Goal: Task Accomplishment & Management: Use online tool/utility

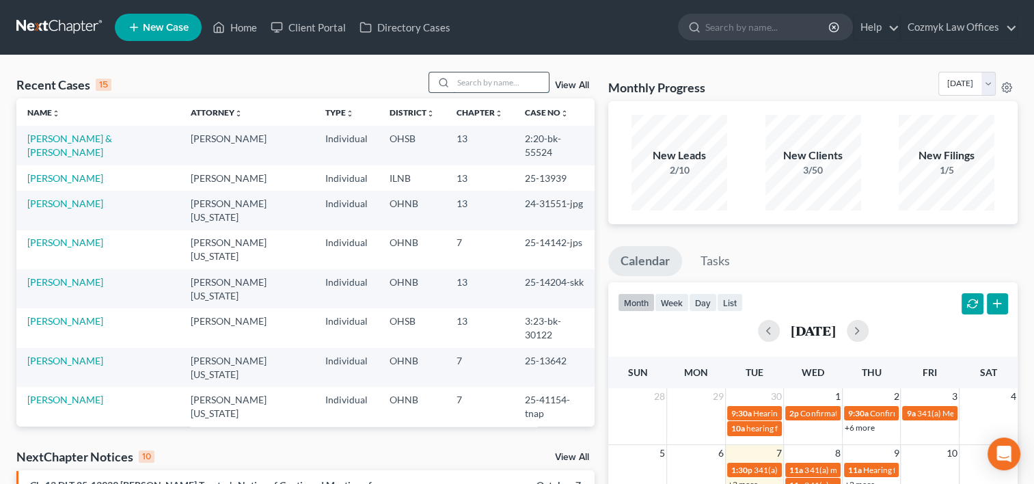
click at [478, 85] on input "search" at bounding box center [501, 82] width 96 height 20
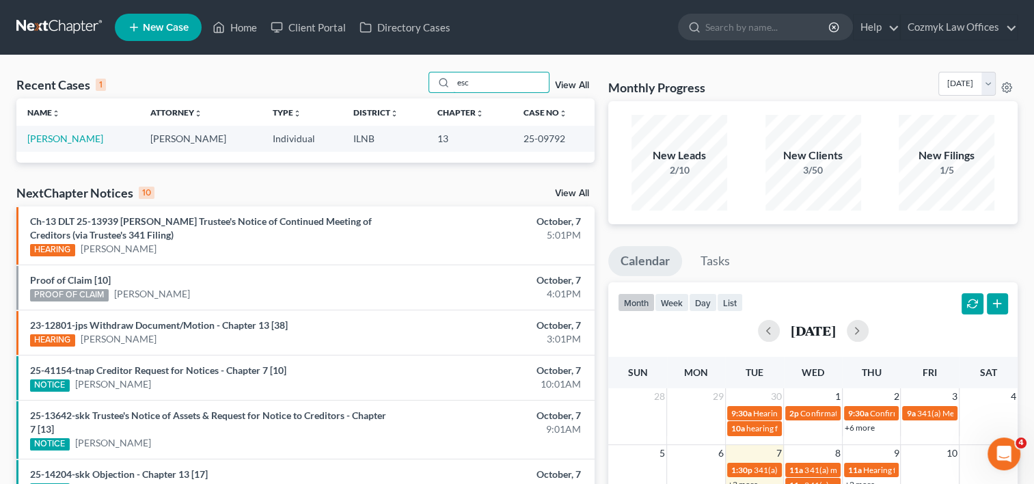
type input "esc"
click at [63, 128] on td "[PERSON_NAME]" at bounding box center [77, 138] width 123 height 25
click at [58, 144] on td "[PERSON_NAME]" at bounding box center [77, 138] width 123 height 25
click at [58, 141] on link "[PERSON_NAME]" at bounding box center [65, 139] width 76 height 12
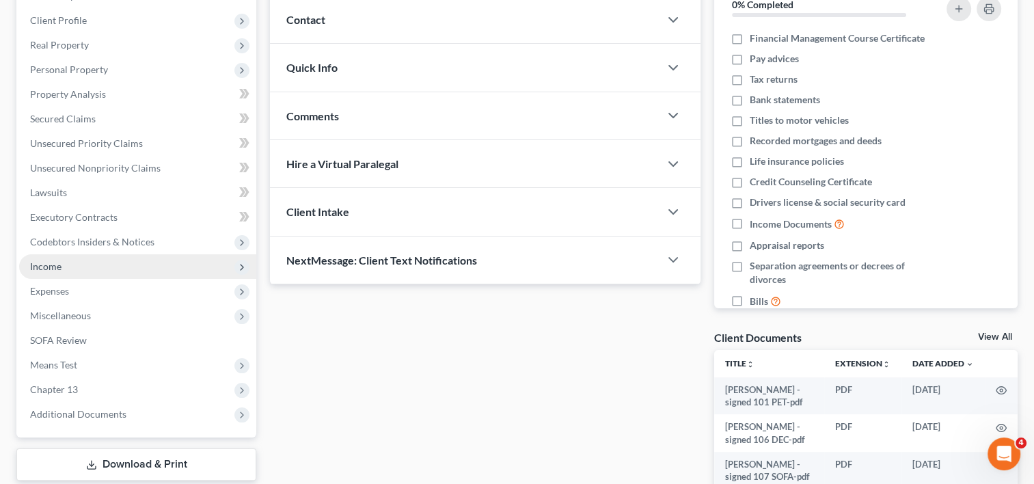
scroll to position [205, 0]
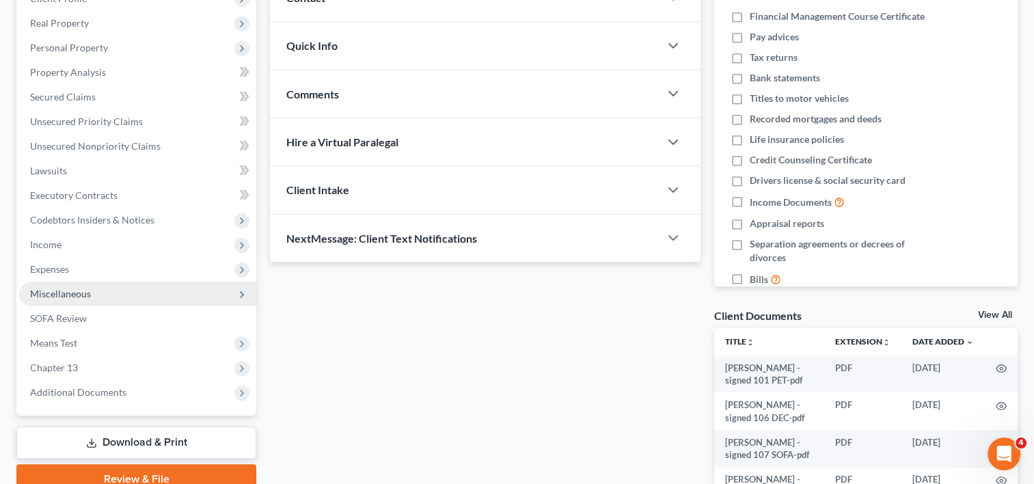
click at [79, 290] on span "Miscellaneous" at bounding box center [60, 294] width 61 height 12
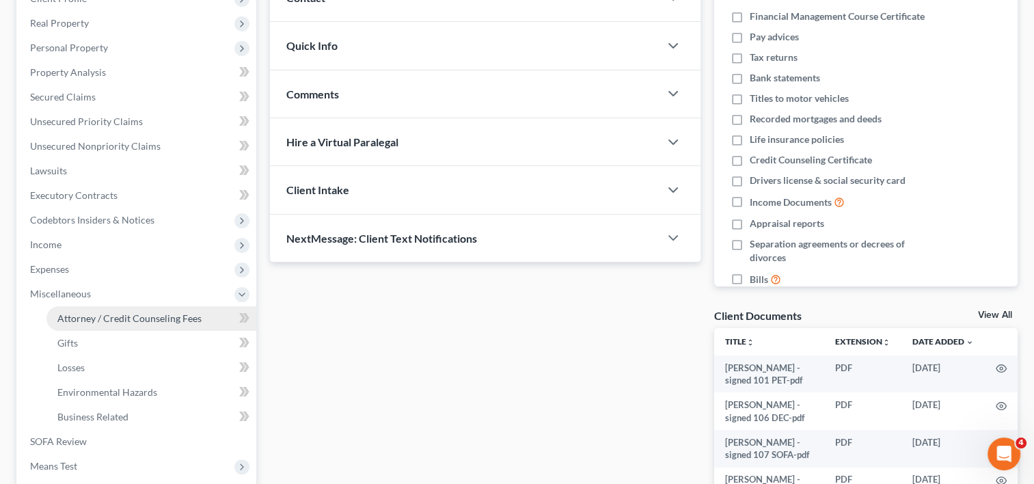
click at [98, 321] on span "Attorney / Credit Counseling Fees" at bounding box center [129, 318] width 144 height 12
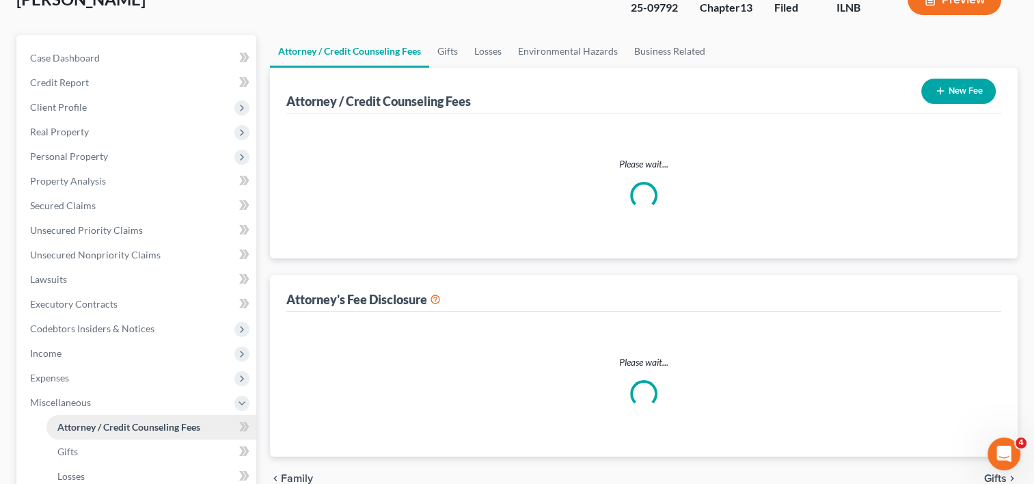
scroll to position [2, 0]
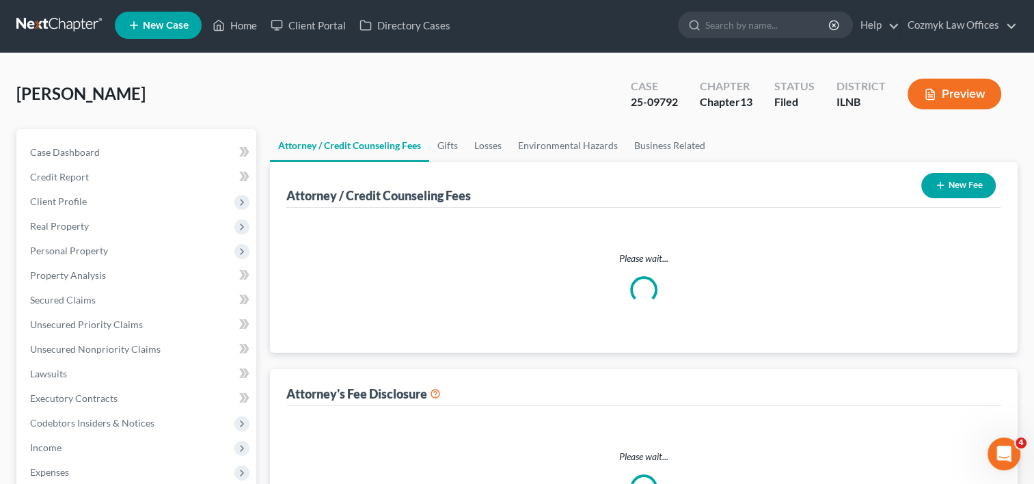
select select "0"
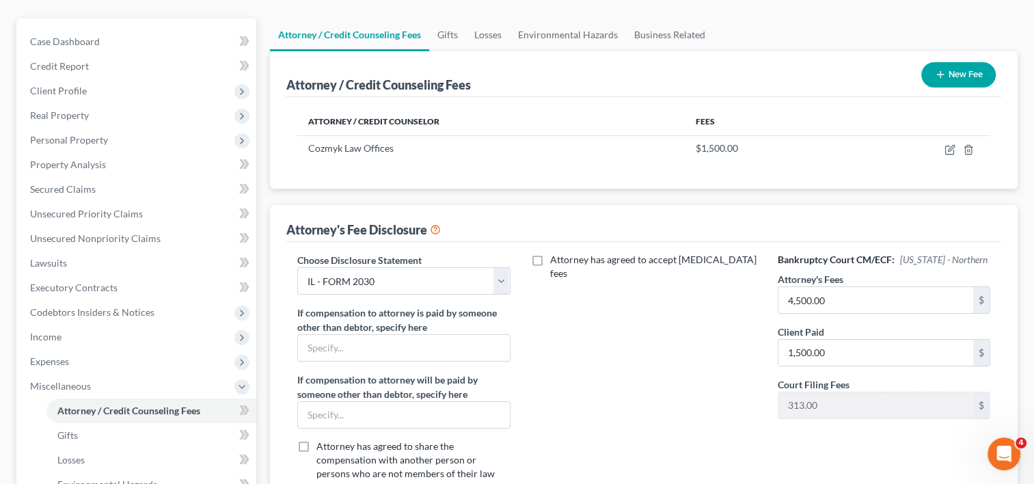
scroll to position [137, 0]
